Goal: Navigation & Orientation: Find specific page/section

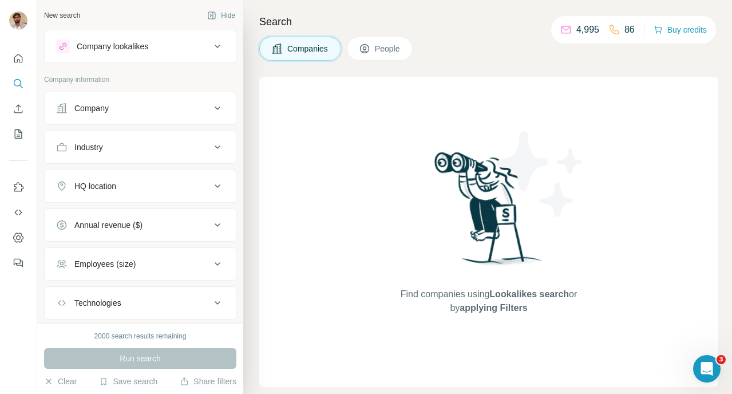
click at [160, 111] on div "Company" at bounding box center [133, 107] width 154 height 11
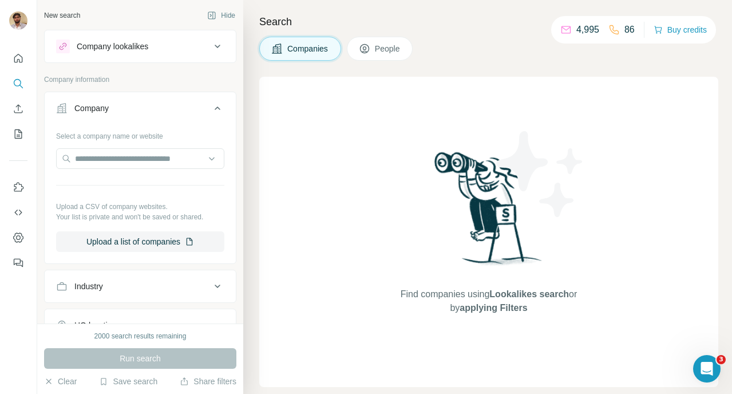
click at [160, 111] on div "Company" at bounding box center [133, 107] width 154 height 11
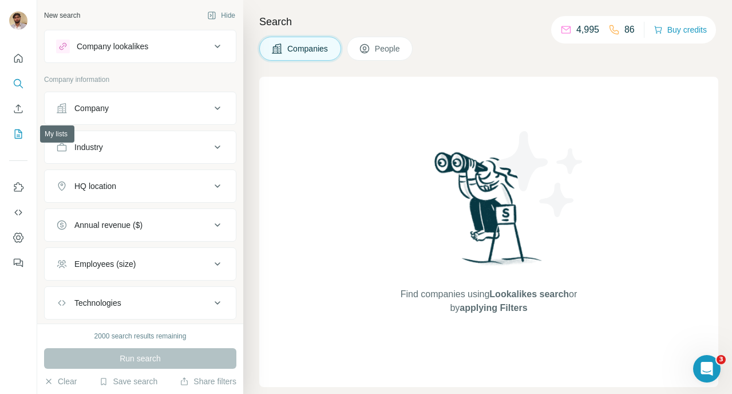
click at [17, 136] on icon "My lists" at bounding box center [20, 132] width 6 height 7
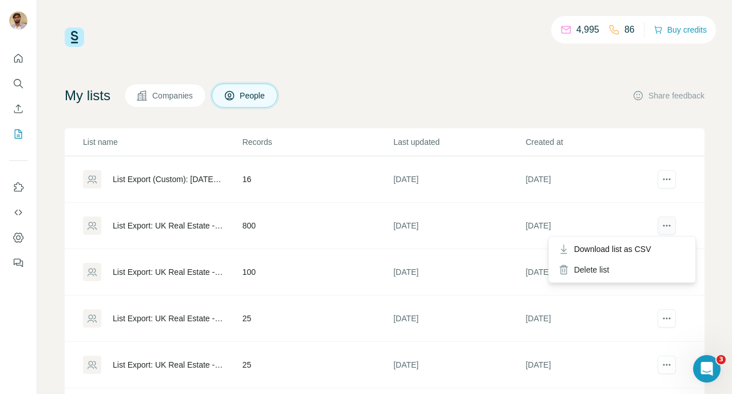
click at [671, 223] on icon "actions" at bounding box center [666, 225] width 11 height 11
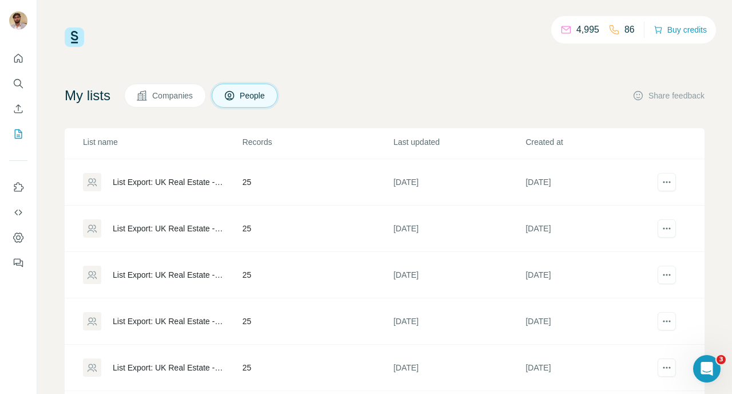
scroll to position [71, 0]
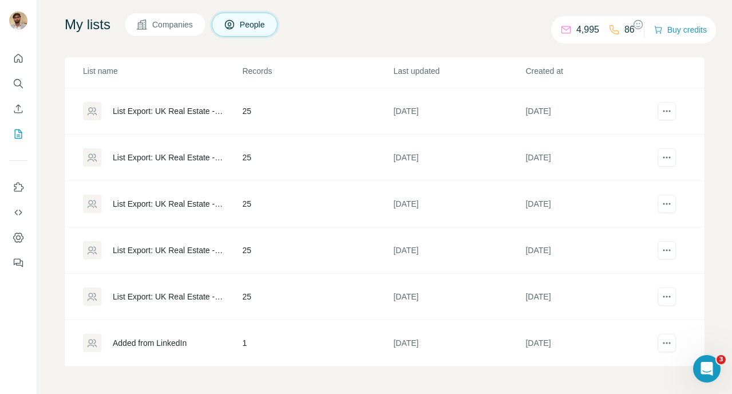
click at [184, 294] on div "List Export: UK Real Estate - [DATE] 08:57" at bounding box center [168, 296] width 110 height 11
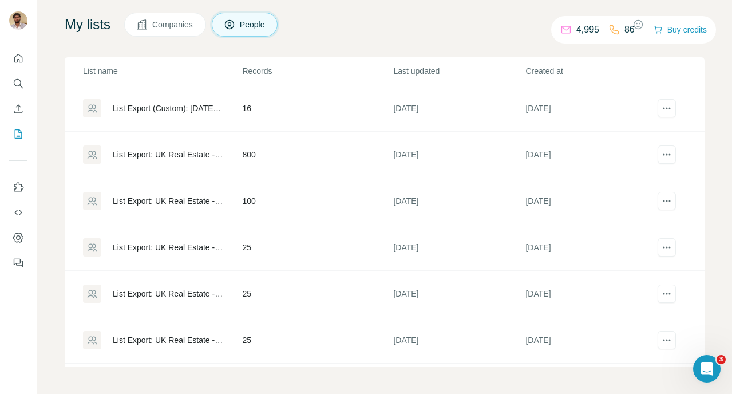
click at [168, 151] on div "List Export: UK Real Estate - [DATE] 13:13" at bounding box center [168, 154] width 110 height 11
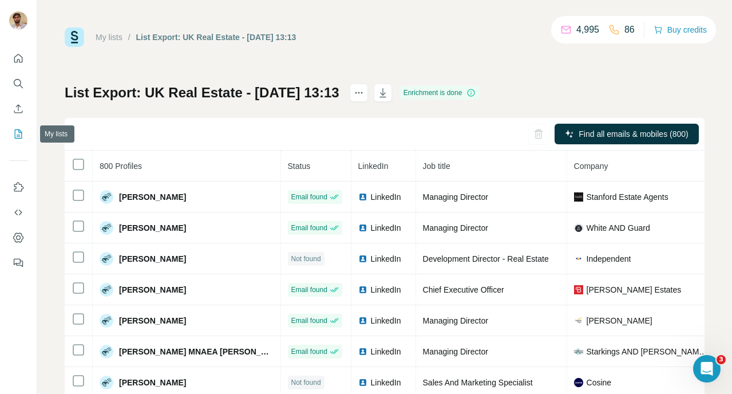
click at [15, 132] on icon "My lists" at bounding box center [18, 133] width 11 height 11
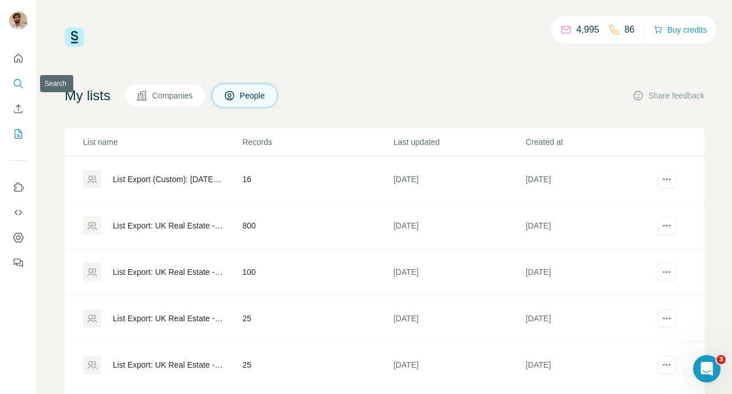
click at [18, 86] on icon "Search" at bounding box center [18, 83] width 11 height 11
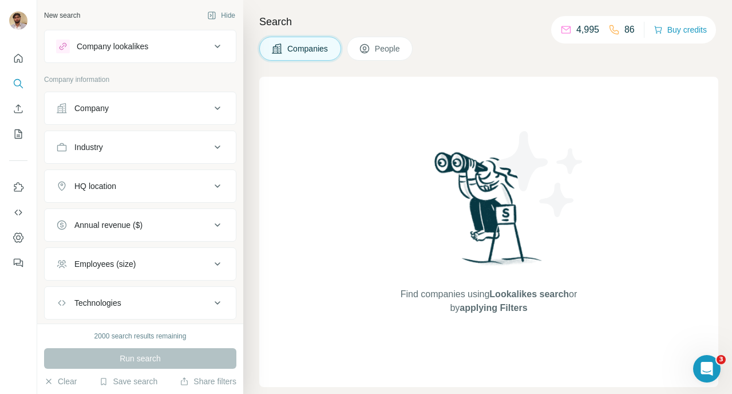
click at [382, 59] on button "People" at bounding box center [380, 49] width 66 height 24
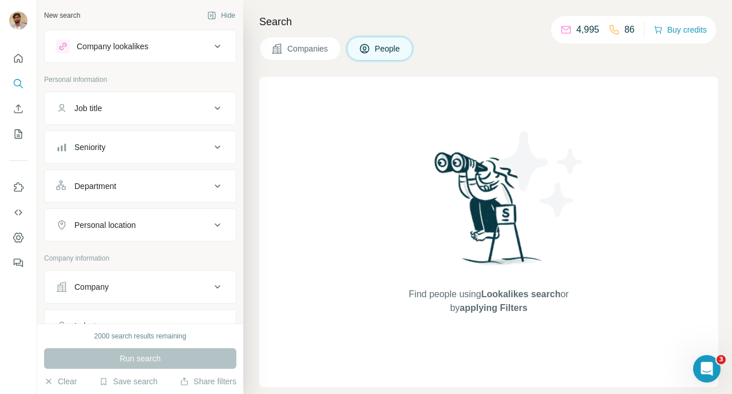
click at [382, 52] on span "People" at bounding box center [388, 48] width 26 height 11
click at [304, 46] on span "Companies" at bounding box center [308, 48] width 42 height 11
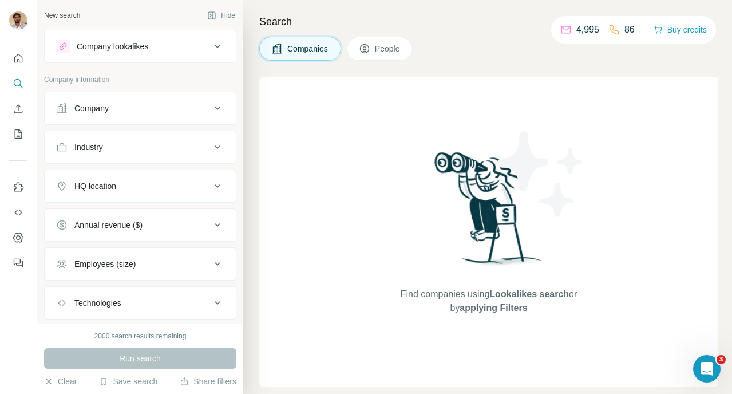
click at [359, 46] on button "People" at bounding box center [380, 49] width 66 height 24
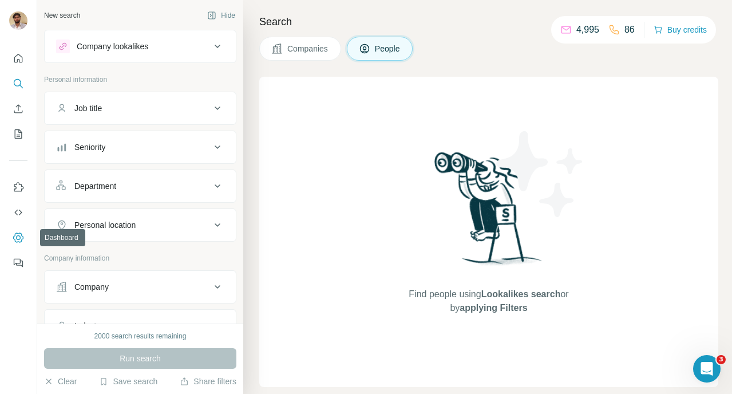
click at [19, 233] on icon "Dashboard" at bounding box center [18, 237] width 10 height 10
click at [19, 88] on icon "Search" at bounding box center [18, 83] width 11 height 11
click at [21, 134] on icon "My lists" at bounding box center [18, 133] width 7 height 9
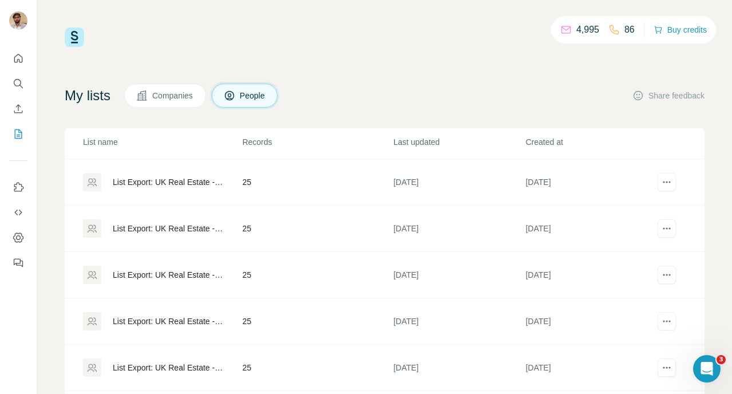
scroll to position [71, 0]
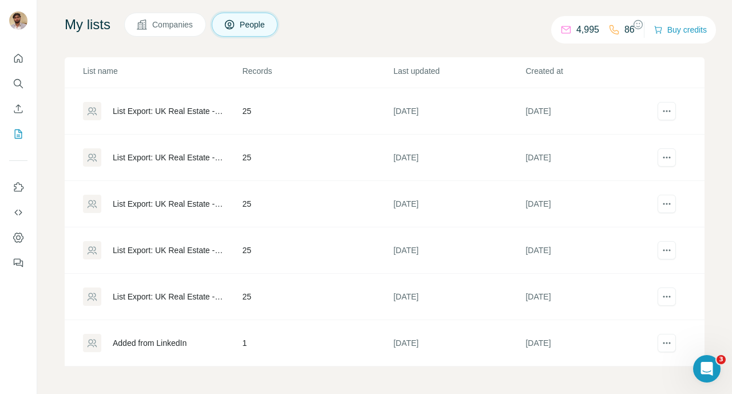
click at [157, 299] on div "List Export: UK Real Estate - [DATE] 08:57" at bounding box center [168, 296] width 110 height 11
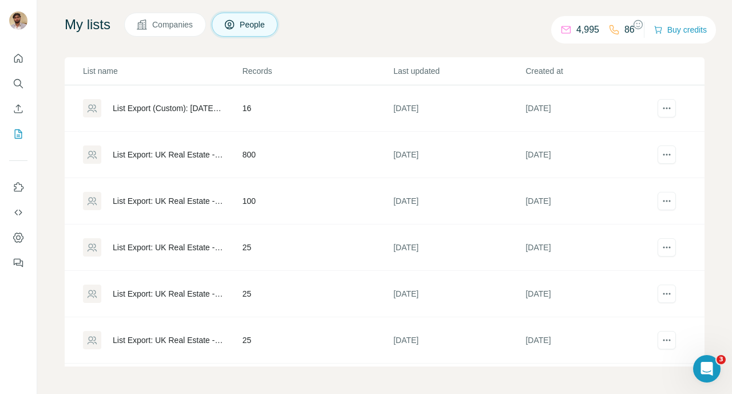
click at [161, 248] on div "List Export: UK Real Estate - [DATE] 12:47" at bounding box center [168, 246] width 110 height 11
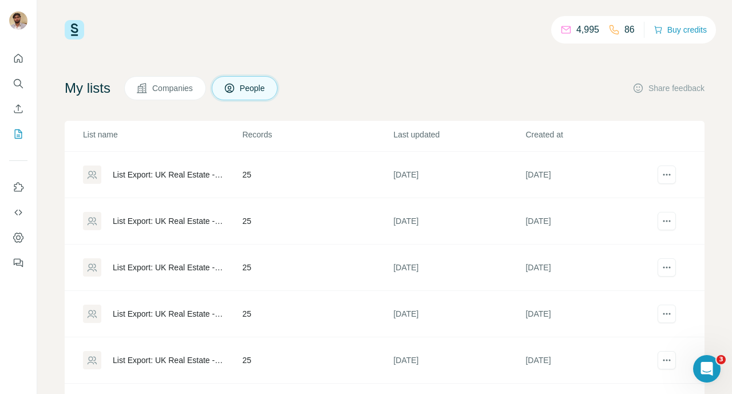
scroll to position [71, 0]
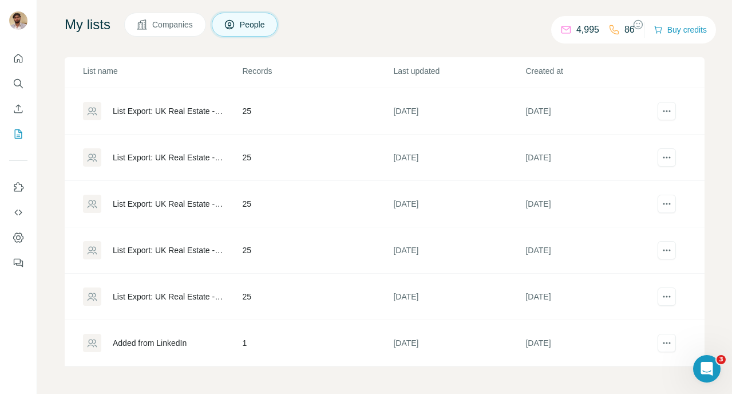
click at [158, 203] on div "List Export: UK Real Estate - [DATE] 12:44" at bounding box center [168, 203] width 110 height 11
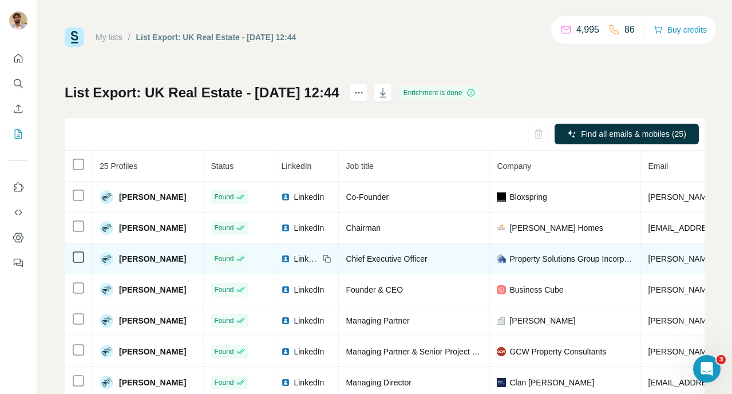
scroll to position [38, 0]
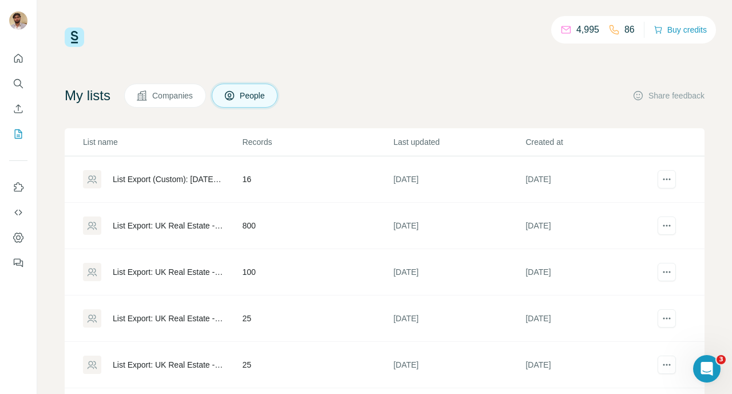
scroll to position [183, 0]
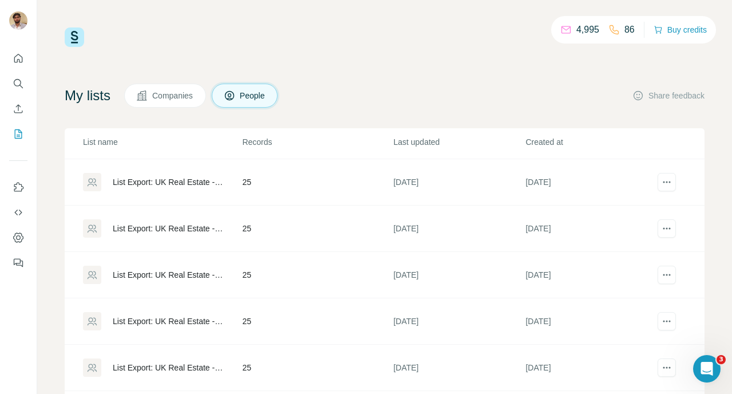
click at [176, 225] on div "List Export: UK Real Estate - [DATE] 12:45" at bounding box center [168, 228] width 110 height 11
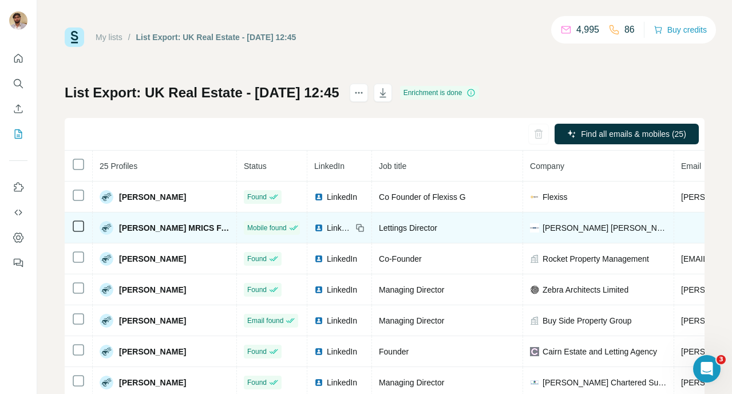
scroll to position [19, 0]
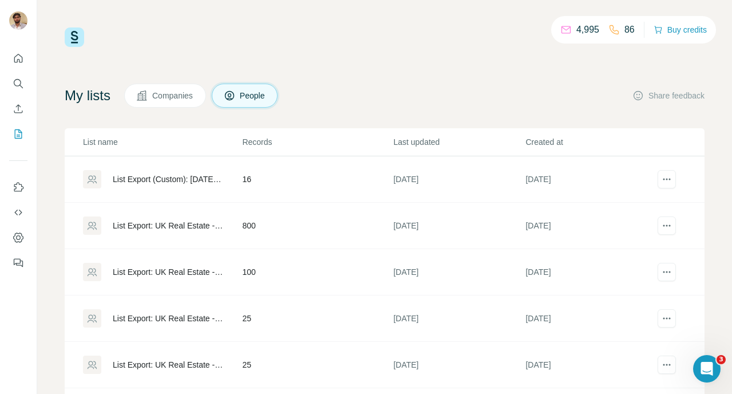
scroll to position [183, 0]
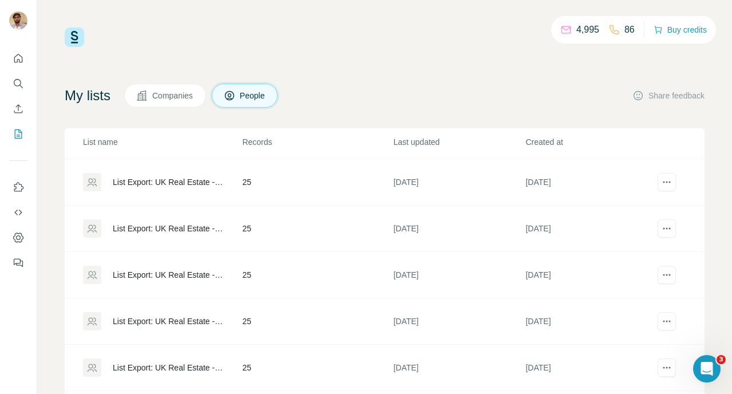
click at [174, 180] on div "List Export: UK Real Estate - [DATE] 12:46" at bounding box center [168, 181] width 110 height 11
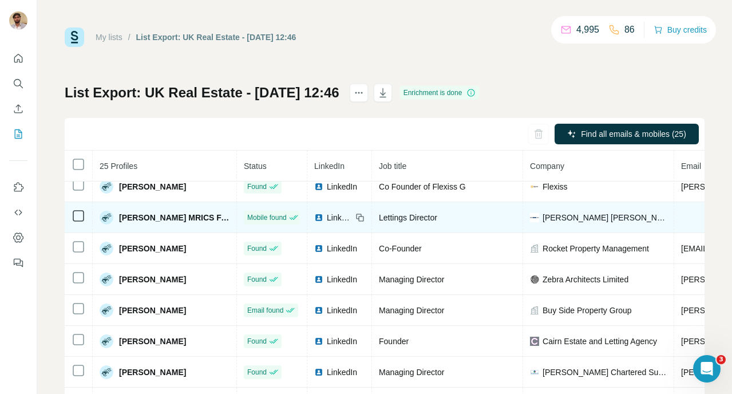
scroll to position [22, 0]
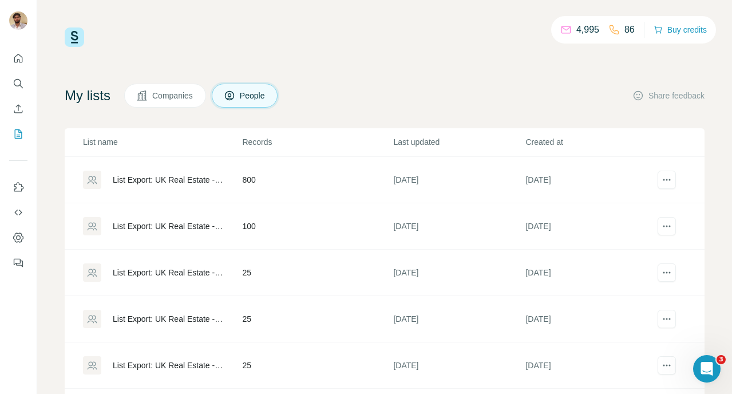
scroll to position [44, 0]
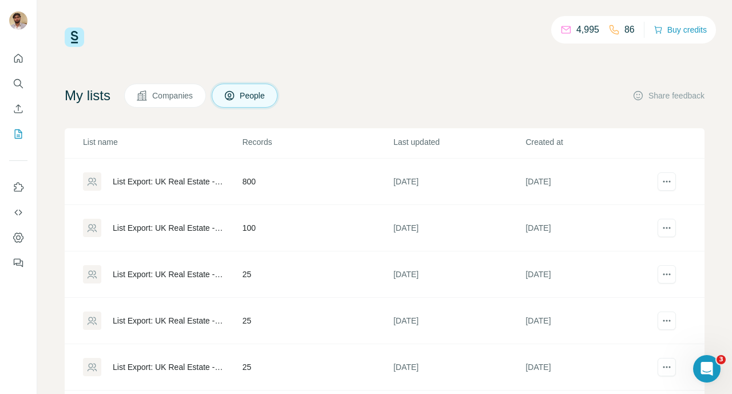
click at [195, 271] on div "List Export: UK Real Estate - [DATE] 12:47" at bounding box center [168, 273] width 110 height 11
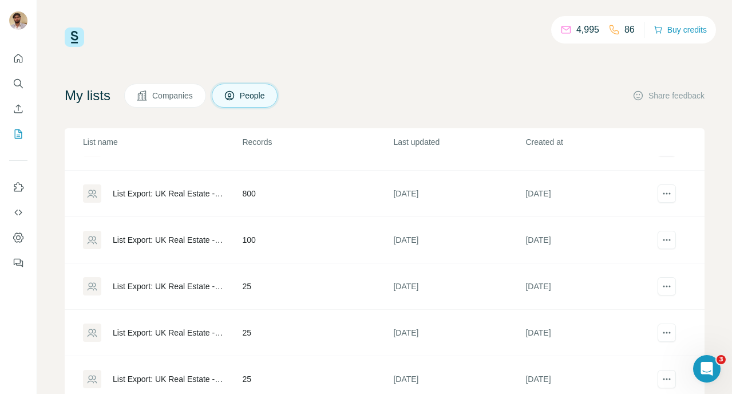
scroll to position [31, 0]
click at [190, 196] on div "List Export: UK Real Estate - [DATE] 13:13" at bounding box center [168, 193] width 110 height 11
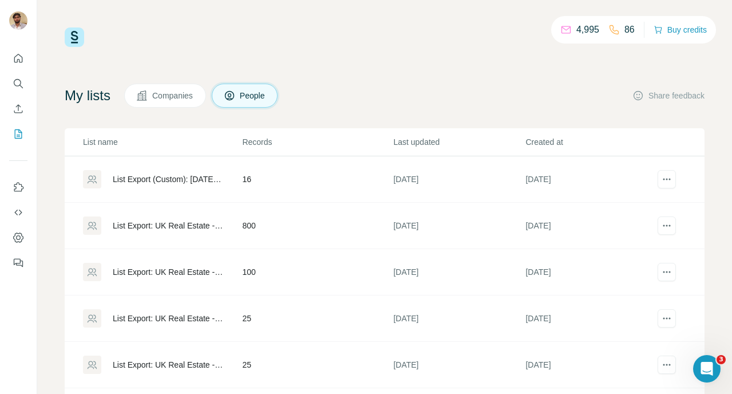
click at [128, 184] on div "List Export (Custom): [DATE] 14:51" at bounding box center [168, 178] width 110 height 11
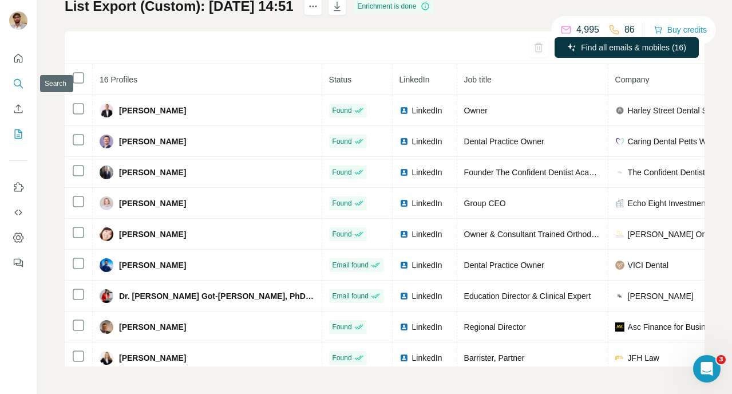
click at [21, 83] on icon "Search" at bounding box center [18, 83] width 11 height 11
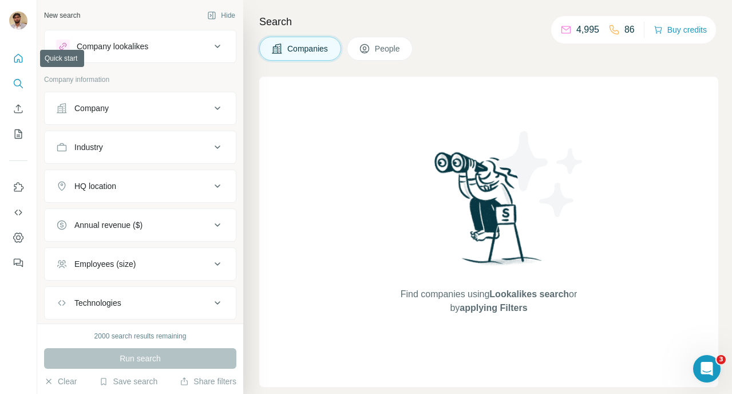
click at [17, 60] on icon "Quick start" at bounding box center [18, 58] width 11 height 11
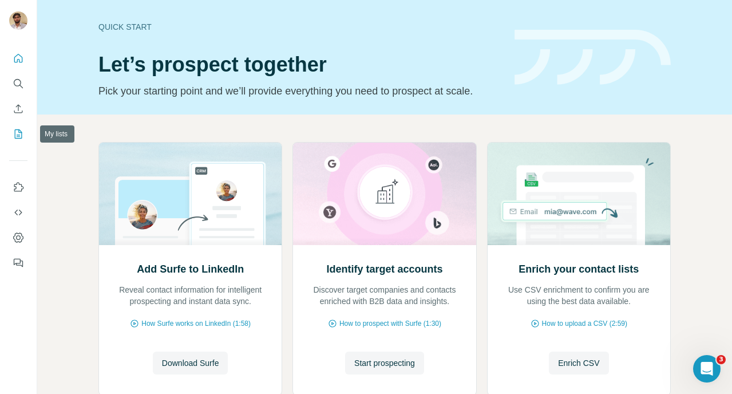
click at [19, 133] on icon "My lists" at bounding box center [18, 133] width 11 height 11
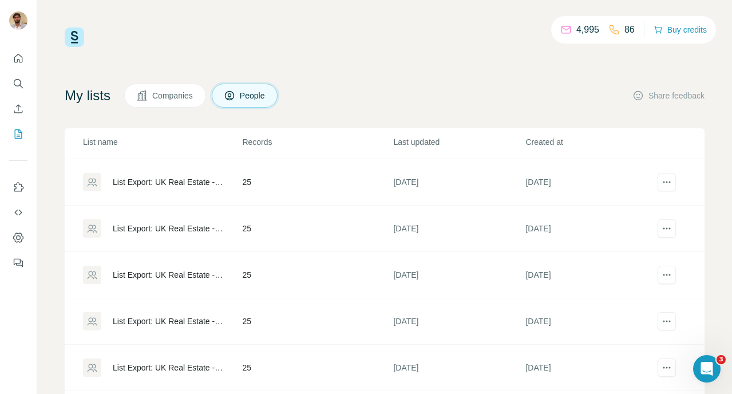
scroll to position [71, 0]
